Goal: Task Accomplishment & Management: Use online tool/utility

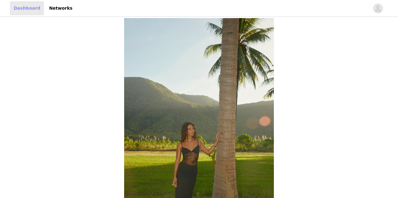
click at [27, 11] on link "Dashboard" at bounding box center [27, 8] width 34 height 14
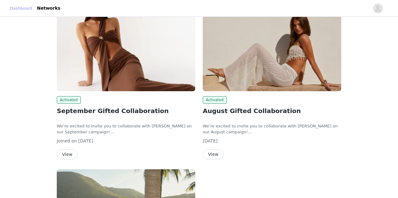
scroll to position [76, 0]
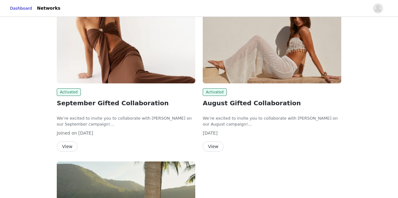
click at [67, 150] on button "View" at bounding box center [67, 146] width 21 height 10
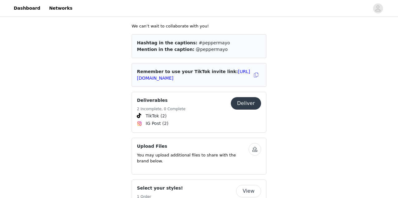
scroll to position [257, 0]
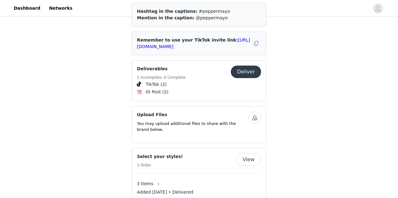
click at [254, 66] on button "Deliver" at bounding box center [246, 72] width 30 height 12
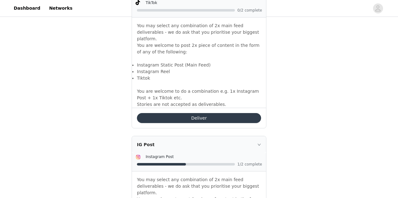
scroll to position [446, 0]
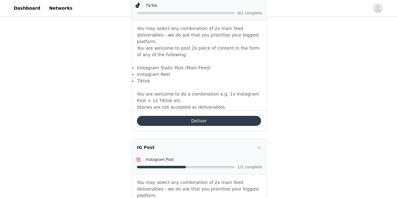
click at [244, 116] on button "Deliver" at bounding box center [199, 121] width 124 height 10
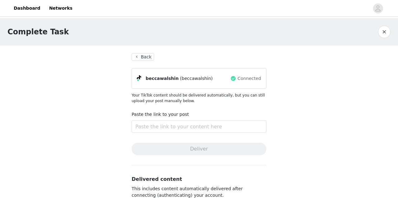
scroll to position [19, 0]
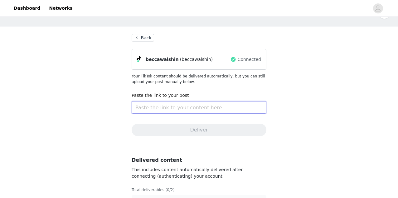
click at [211, 105] on input "text" at bounding box center [199, 107] width 135 height 12
paste input "[URL][DOMAIN_NAME][DOMAIN_NAME]"
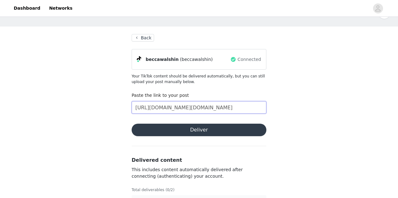
scroll to position [0, 35]
type input "[URL][DOMAIN_NAME][DOMAIN_NAME]"
click at [210, 133] on button "Deliver" at bounding box center [199, 130] width 135 height 12
